Goal: Information Seeking & Learning: Learn about a topic

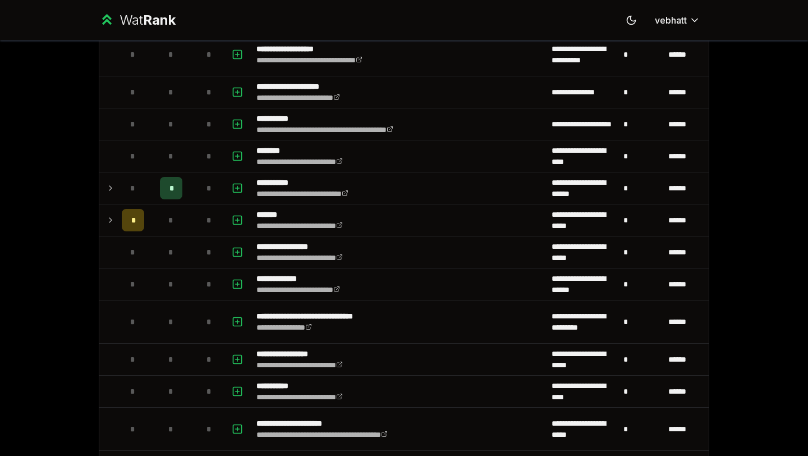
scroll to position [987, 0]
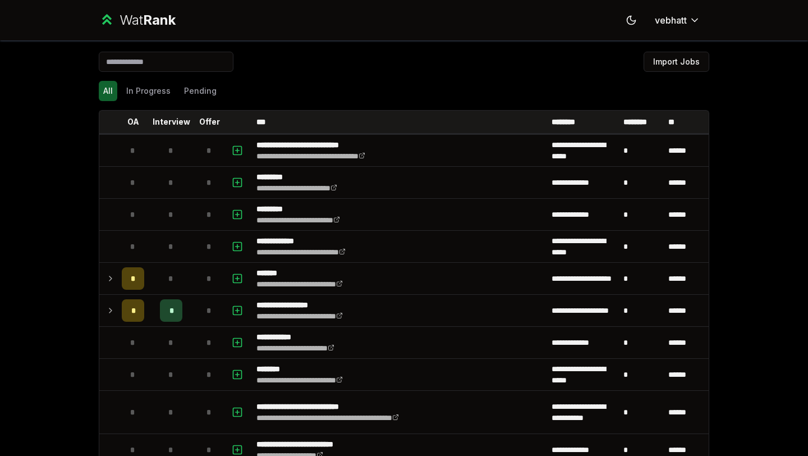
scroll to position [794, 0]
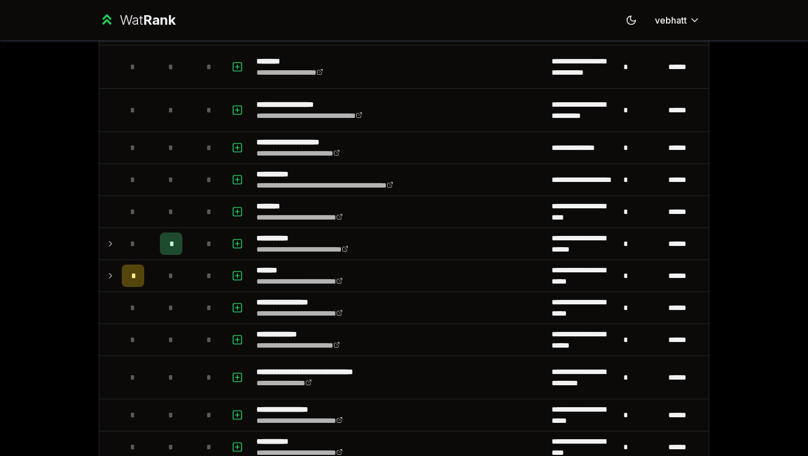
scroll to position [929, 0]
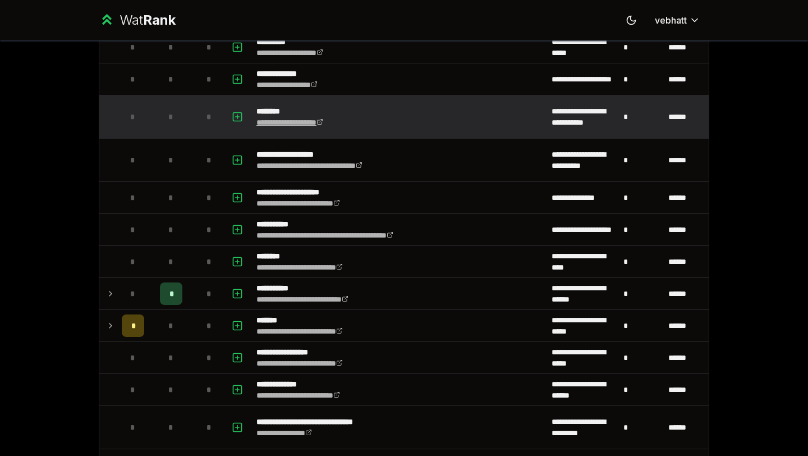
scroll to position [900, 0]
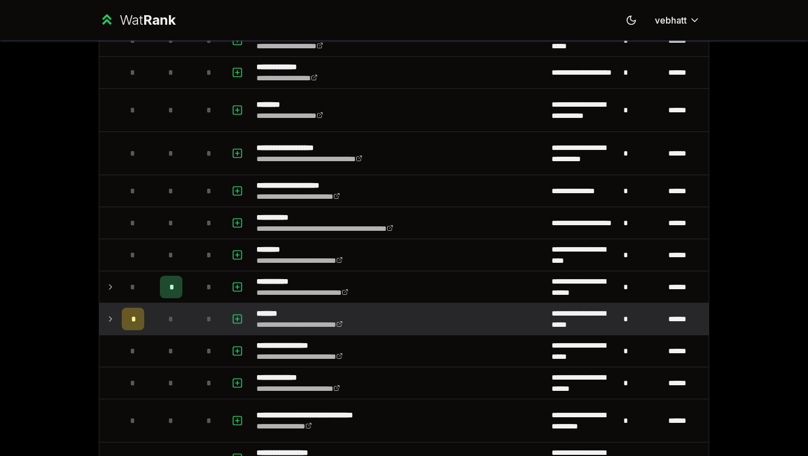
click at [112, 323] on icon at bounding box center [110, 318] width 9 height 13
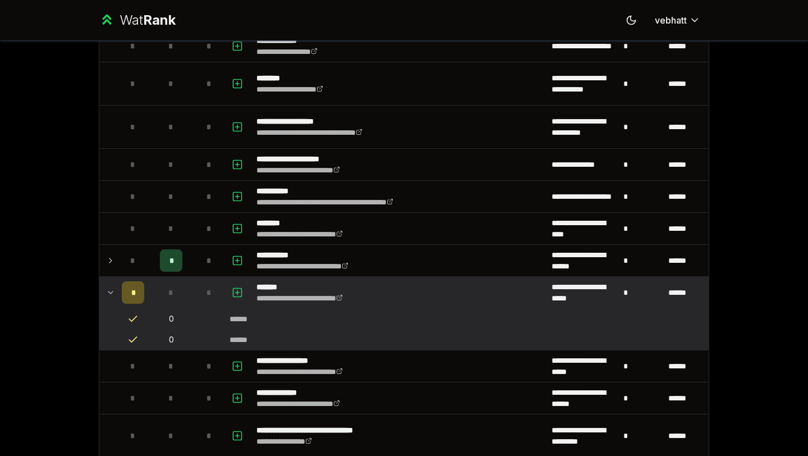
scroll to position [929, 0]
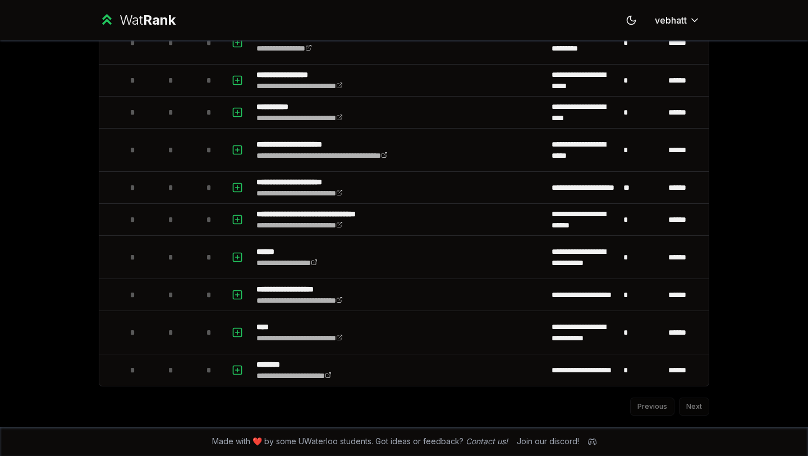
scroll to position [898, 0]
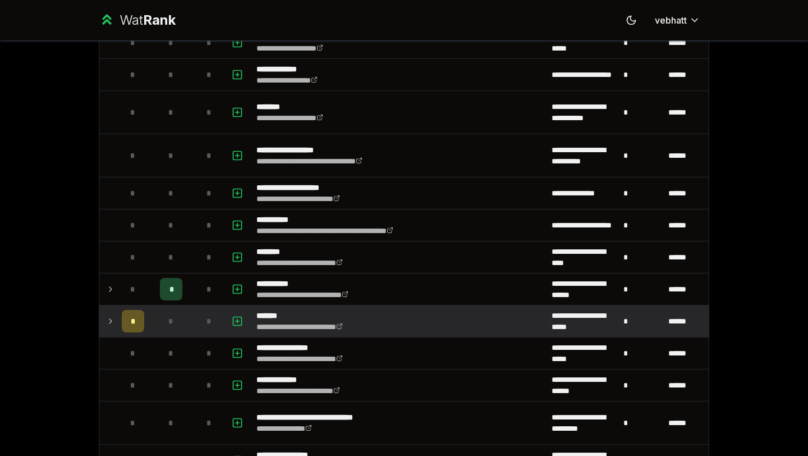
click at [109, 324] on icon at bounding box center [110, 320] width 9 height 13
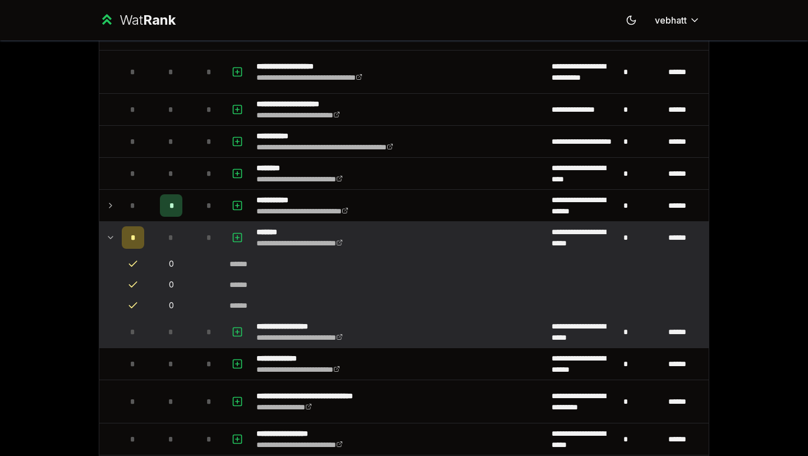
scroll to position [987, 0]
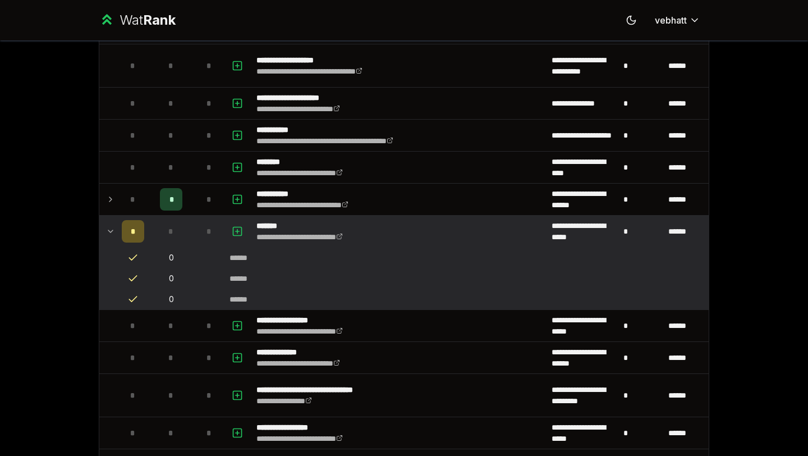
click at [109, 228] on icon at bounding box center [110, 230] width 9 height 13
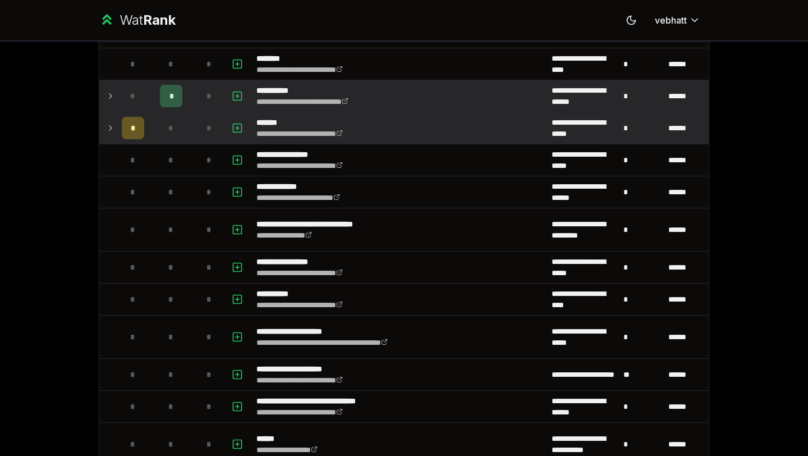
scroll to position [1274, 0]
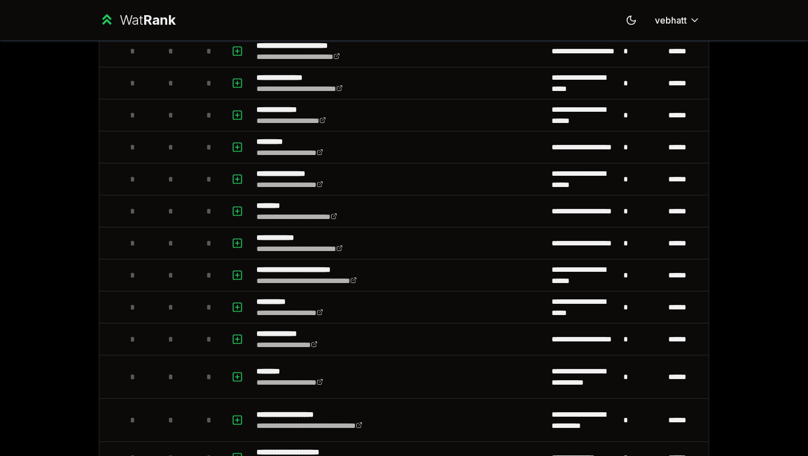
scroll to position [898, 0]
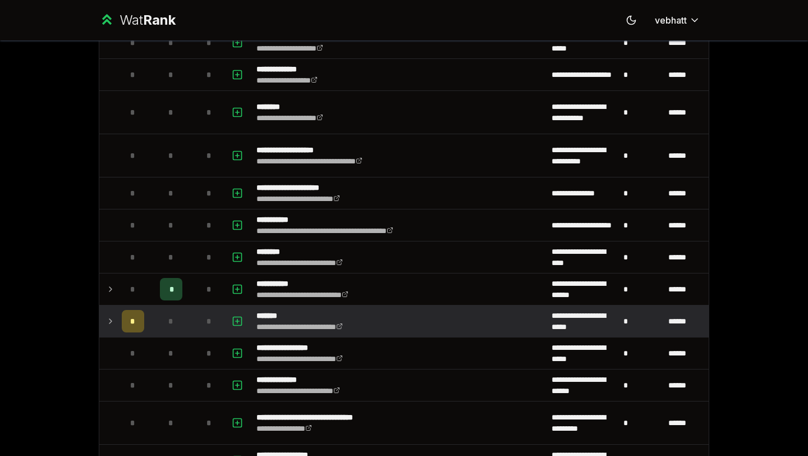
click at [107, 321] on icon at bounding box center [110, 320] width 9 height 13
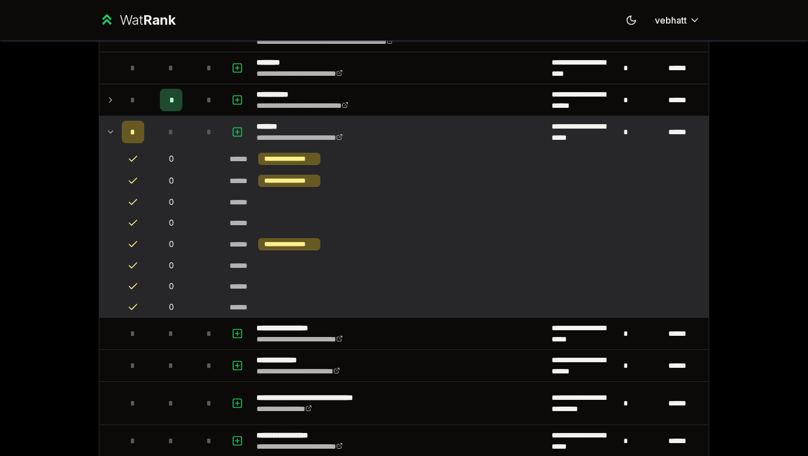
scroll to position [1069, 0]
